Goal: Transaction & Acquisition: Purchase product/service

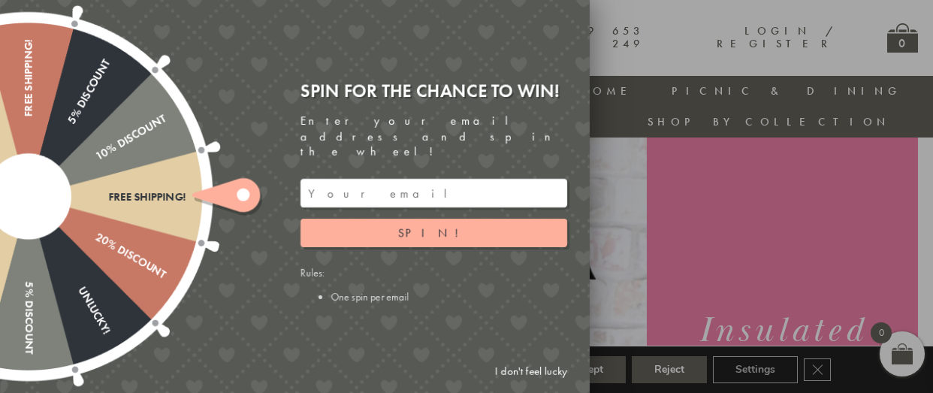
click at [554, 373] on link "I don't feel lucky" at bounding box center [531, 372] width 87 height 28
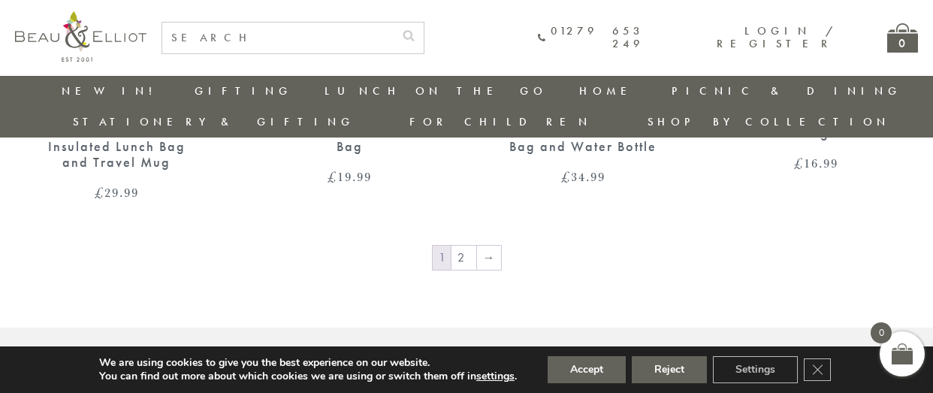
scroll to position [2448, 0]
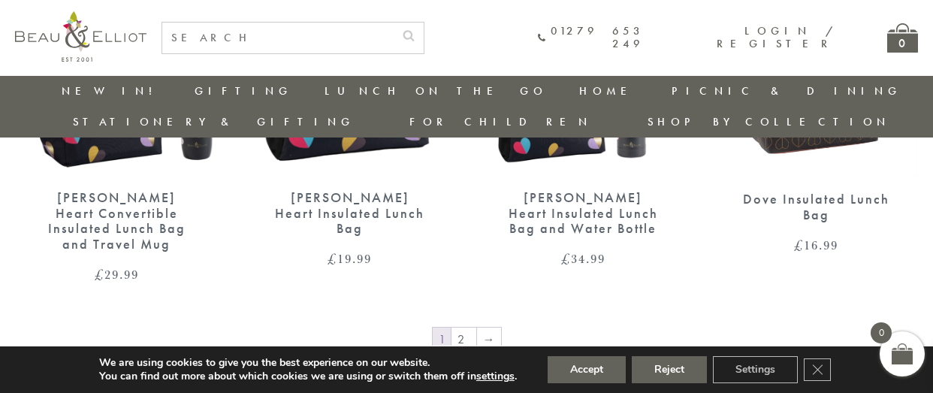
click at [125, 190] on div "[PERSON_NAME] Heart Convertible Insulated Lunch Bag and Travel Mug" at bounding box center [116, 221] width 151 height 62
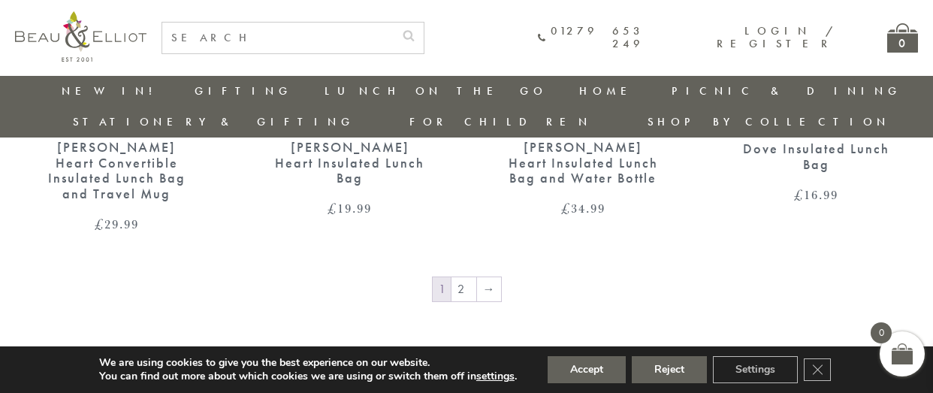
scroll to position [2583, 0]
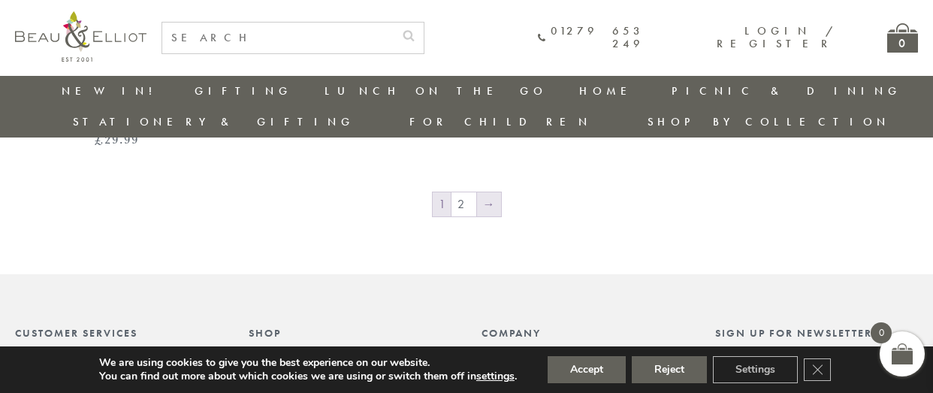
click at [488, 192] on link "→" at bounding box center [489, 204] width 24 height 24
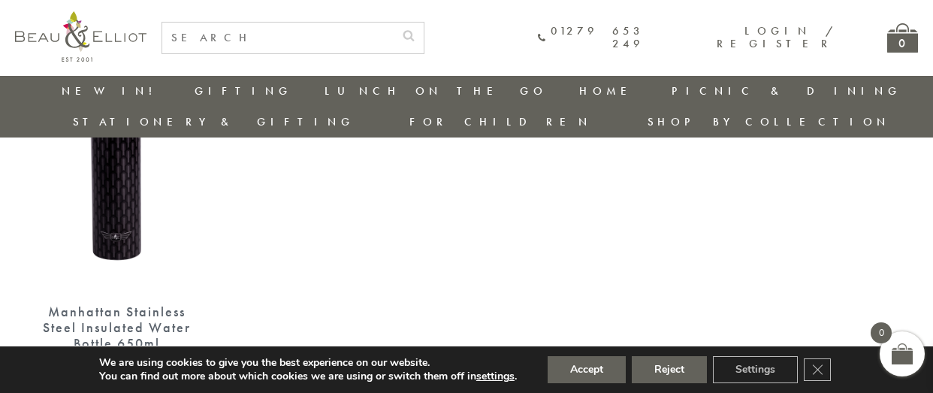
scroll to position [1471, 0]
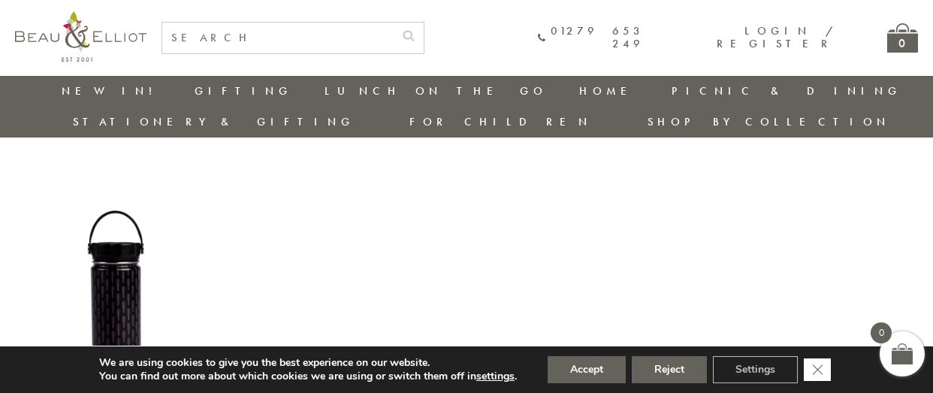
click at [821, 367] on icon "Close GDPR Cookie Banner" at bounding box center [817, 369] width 27 height 23
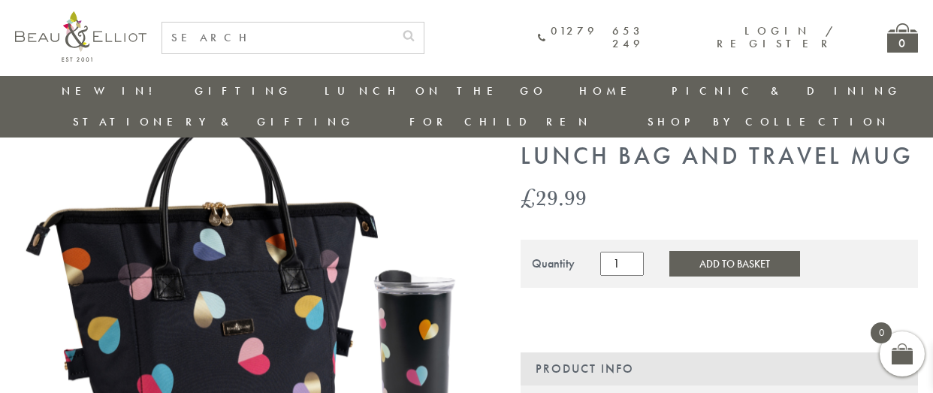
scroll to position [0, 0]
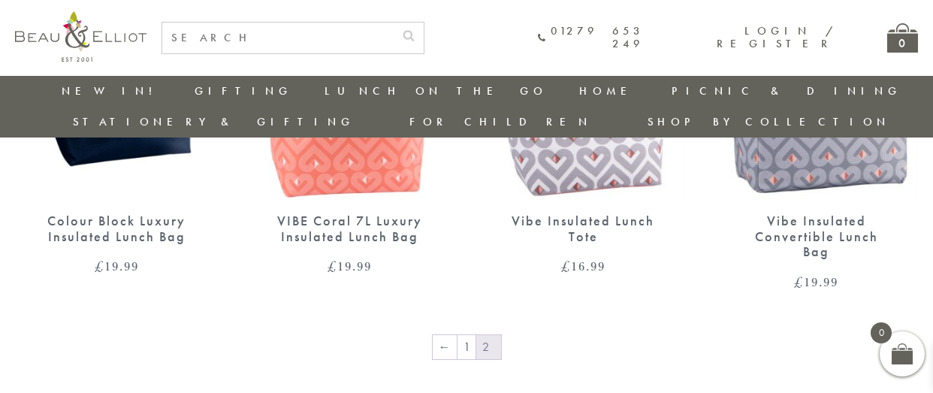
scroll to position [1396, 0]
